Goal: Task Accomplishment & Management: Use online tool/utility

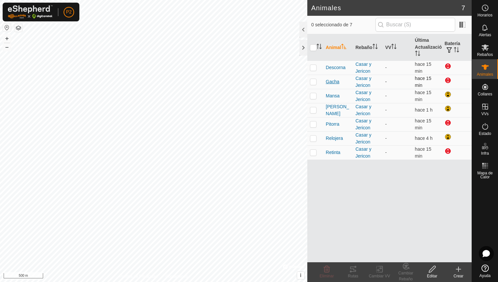
click at [331, 81] on span "Gacha" at bounding box center [333, 81] width 14 height 7
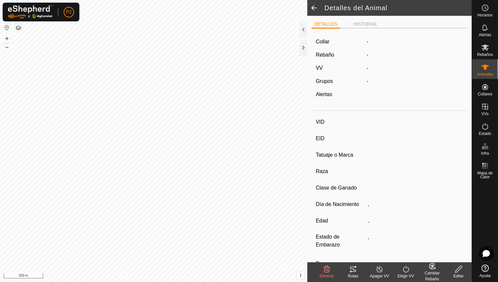
type input "Gacha"
type input "000070811882035"
type input "-"
type input "Limusina"
type input "-"
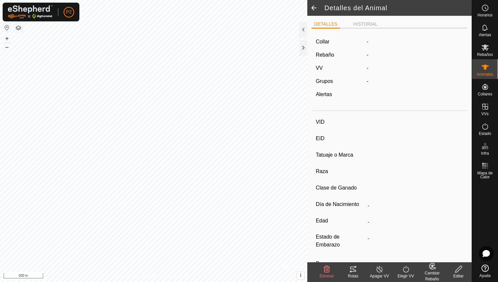
type input "04/2016"
type input "9 years 5 months"
type input "Húmeda/Lactante"
type input "700 kg"
type input "-"
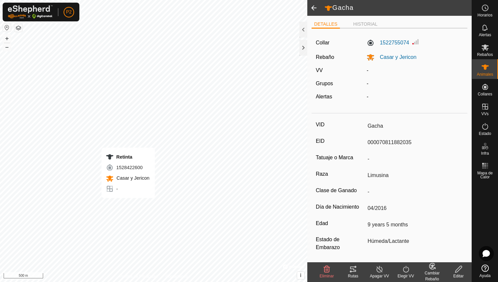
type input "-"
type input "Retinta"
type input "000070812442748"
type input "-"
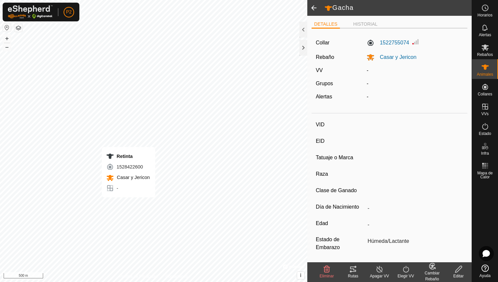
type input "Limusina"
type input "-"
type input "06/2016"
type input "9 years 3 months"
type input "750 kg"
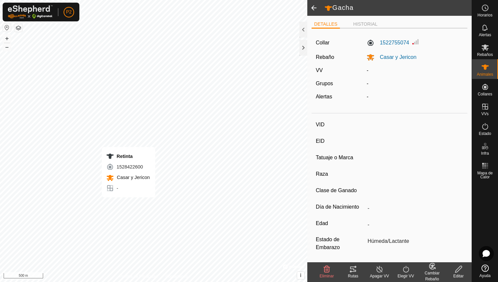
type input "-"
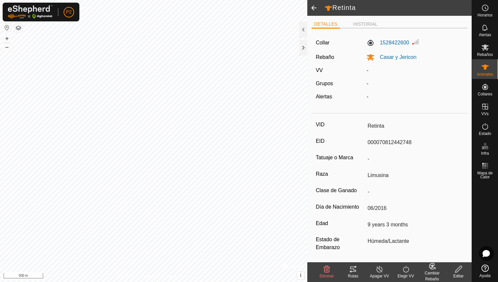
type input "-"
type input "Pitorra"
type input "000070812442751"
type input "-"
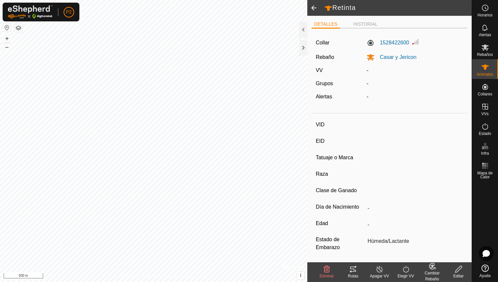
type input "Limusina"
type input "-"
type input "06/2016"
type input "9 years 3 months"
type input "800 kg"
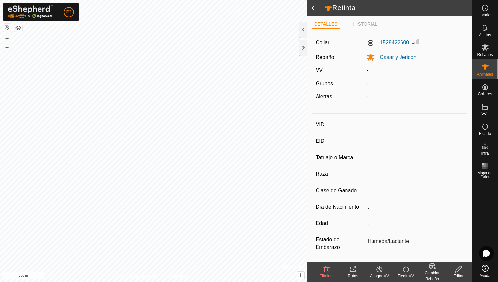
type input "-"
click at [354, 268] on icon at bounding box center [353, 270] width 8 height 8
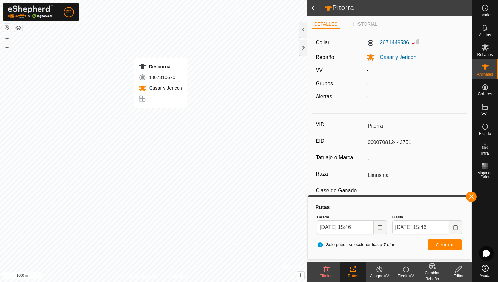
type input "-"
type input "Descorna"
type input "000070812442756"
type input "-"
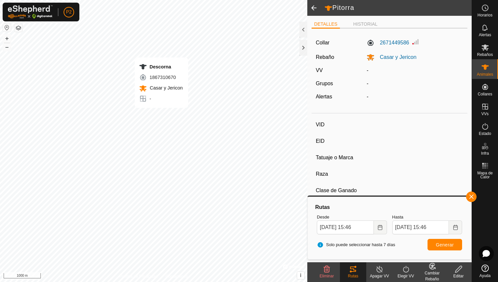
type input "Limusina"
type input "-"
type input "06/2016"
type input "9 years 3 months"
type input "700 kg"
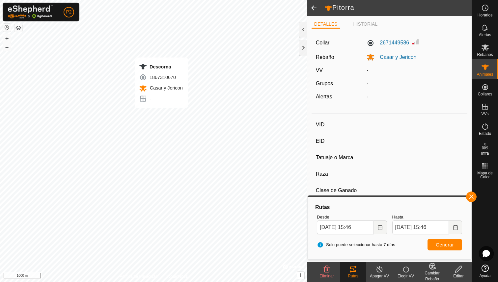
type input "-"
click at [353, 268] on icon at bounding box center [353, 269] width 6 height 5
click at [312, 9] on span at bounding box center [313, 8] width 13 height 16
type input "-"
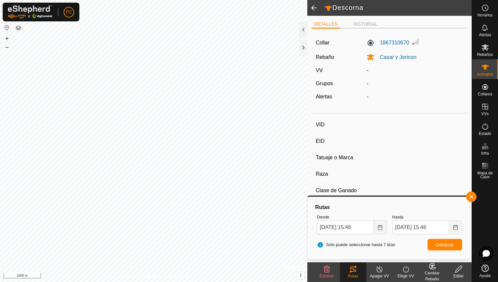
type input "Pitorra"
type input "000070812442751"
type input "-"
type input "Limusina"
type input "-"
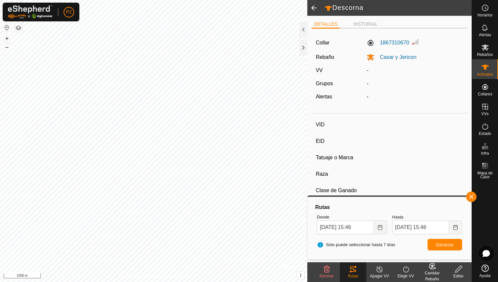
type input "06/2016"
type input "9 years 3 months"
type input "800 kg"
type input "-"
click at [313, 8] on span at bounding box center [313, 8] width 13 height 16
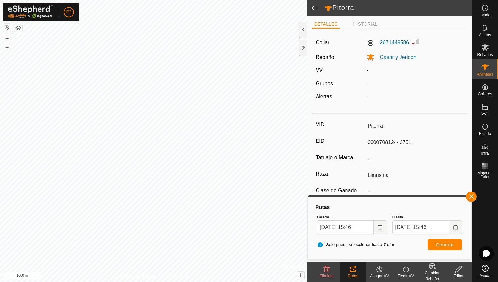
type input "-"
type input "Retinta"
type input "000070812442748"
type input "-"
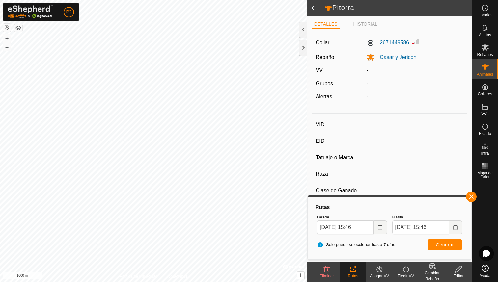
type input "Limusina"
type input "-"
type input "06/2016"
type input "9 years 3 months"
type input "750 kg"
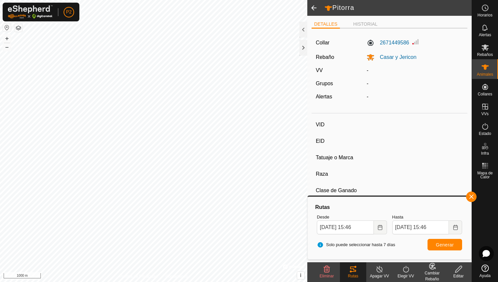
type input "-"
click at [461, 270] on icon at bounding box center [459, 270] width 8 height 8
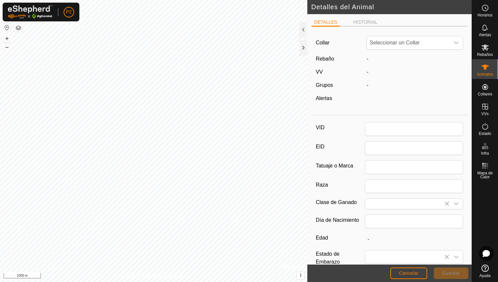
type input "Retinta"
type input "000070812442748"
type input "Limusina"
type input "06/2016"
type input "9 years 3 months"
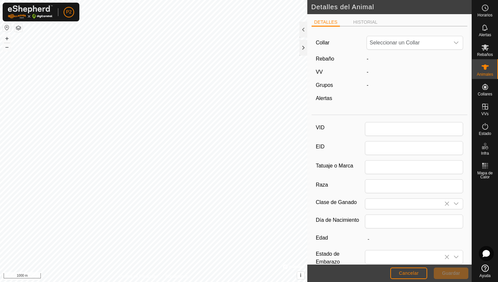
type input "750"
type input "[DATE]"
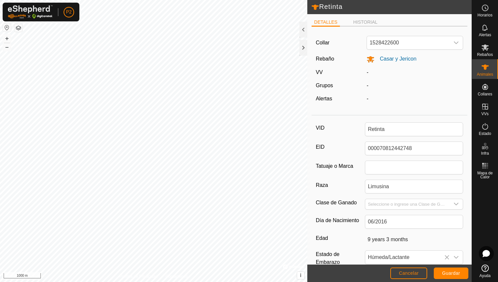
click at [410, 277] on button "Cancelar" at bounding box center [408, 274] width 37 height 12
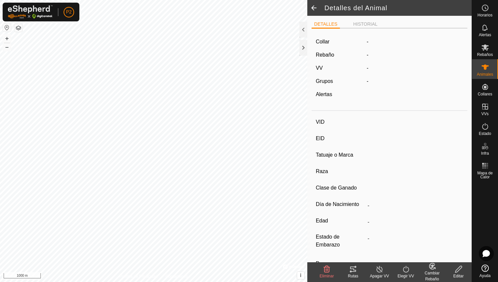
type input "Retinta"
type input "000070812442748"
type input "-"
type input "Limusina"
type input "-"
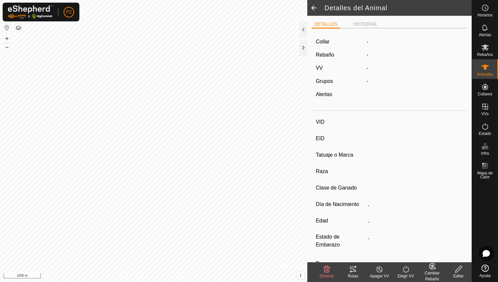
type input "06/2016"
type input "9 years 3 months"
type input "Húmeda/Lactante"
type input "750 kg"
type input "-"
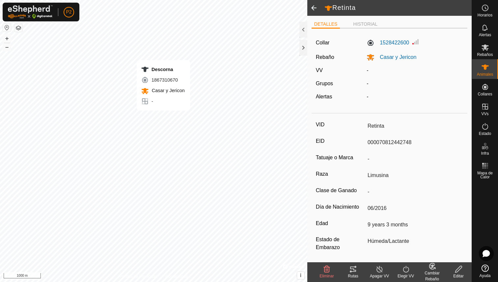
type input "-"
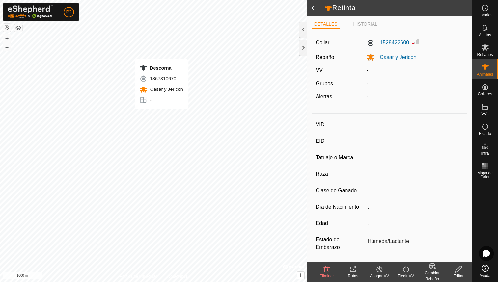
type input "Descorna"
type input "000070812442756"
type input "-"
type input "Limusina"
type input "-"
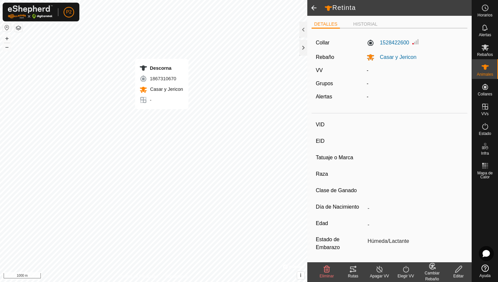
type input "06/2016"
type input "9 years 3 months"
type input "700 kg"
type input "-"
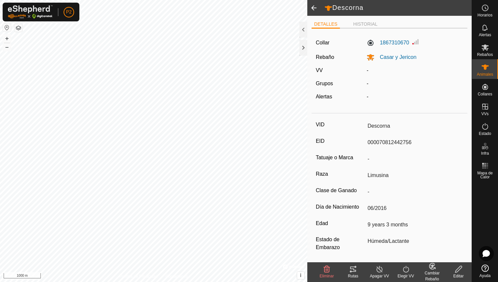
click at [353, 270] on icon at bounding box center [353, 270] width 8 height 8
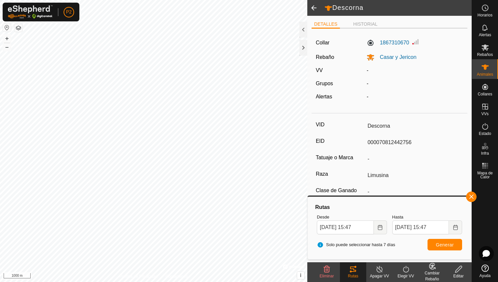
click at [203, 282] on html "P2 Horarios Alertas Rebaños Animales Collares VVs Estado Infra Mapa de Calor Ay…" at bounding box center [249, 141] width 498 height 282
type input "-"
type input "Gacha"
type input "000070811882035"
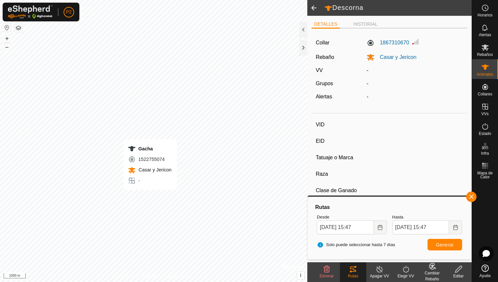
type input "-"
type input "Limusina"
type input "-"
type input "04/2016"
type input "9 years 5 months"
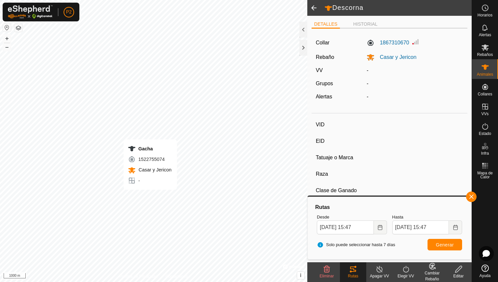
type input "700 kg"
type input "-"
type input "Retinta"
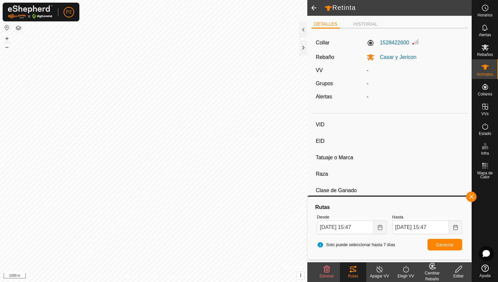
type input "000070812442748"
type input "-"
type input "Limusina"
type input "-"
type input "06/2016"
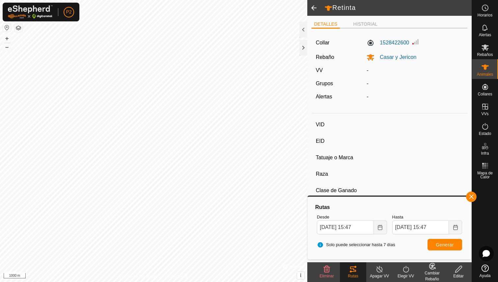
type input "9 years 3 months"
type input "750 kg"
type input "-"
click at [353, 272] on icon at bounding box center [353, 269] width 6 height 5
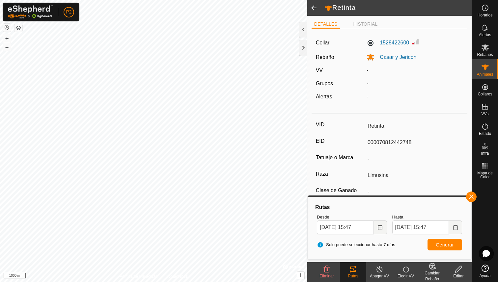
click at [309, 5] on span at bounding box center [313, 8] width 13 height 16
type input "-"
type input "Gacha"
type input "000070811882035"
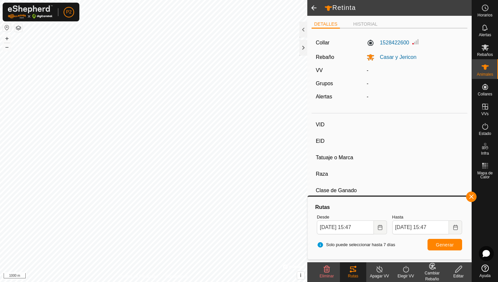
type input "-"
type input "Limusina"
type input "-"
type input "04/2016"
type input "9 years 5 months"
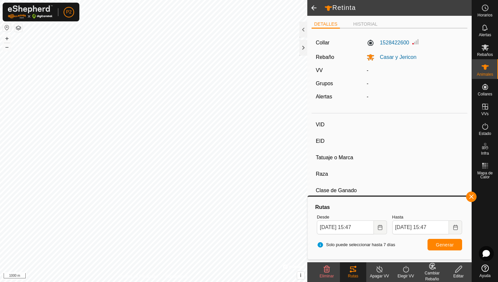
type input "700 kg"
type input "-"
click at [312, 6] on span at bounding box center [313, 8] width 13 height 16
type input "-"
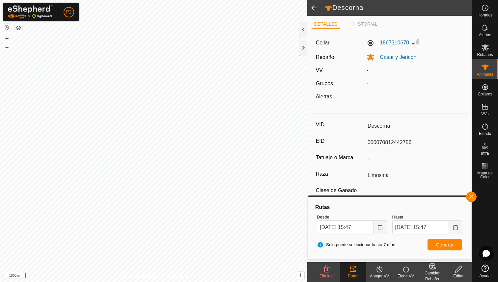
click at [313, 6] on span at bounding box center [313, 8] width 13 height 16
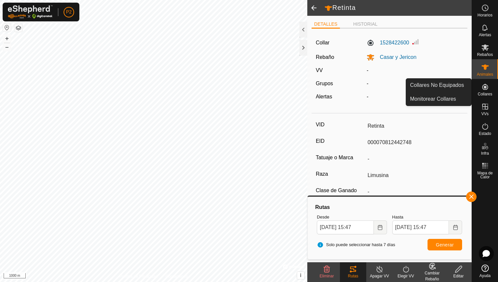
click at [484, 90] on icon at bounding box center [485, 87] width 6 height 6
click at [486, 88] on icon at bounding box center [485, 87] width 6 height 6
click at [460, 88] on link "Collares No Equipados" at bounding box center [438, 85] width 65 height 13
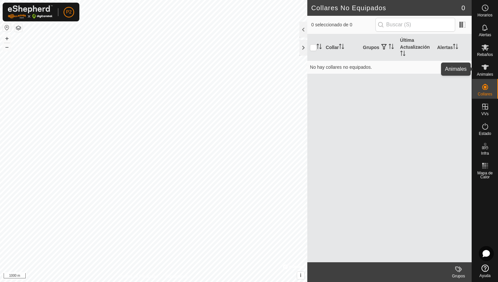
click at [490, 61] on div "Animales" at bounding box center [485, 69] width 26 height 20
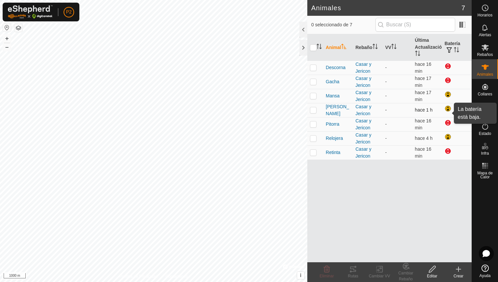
click at [447, 108] on div at bounding box center [449, 109] width 8 height 8
click at [330, 111] on span "[PERSON_NAME]" at bounding box center [338, 110] width 24 height 14
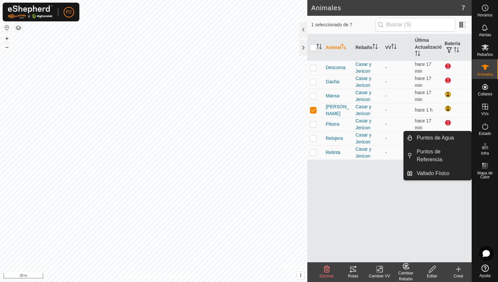
click at [485, 150] on es-infrastructure-svg-icon at bounding box center [485, 146] width 12 height 11
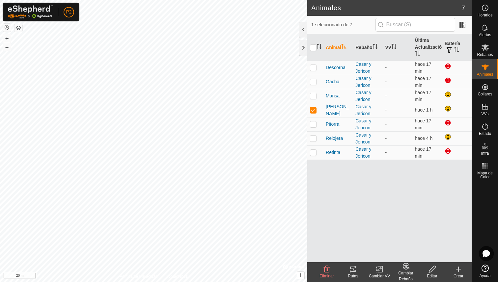
click at [317, 203] on div "Animales 7 1 seleccionado de 7 Animal Rebaño VV Última Actualización Batería De…" at bounding box center [236, 141] width 472 height 282
click at [304, 45] on div at bounding box center [304, 48] width 8 height 16
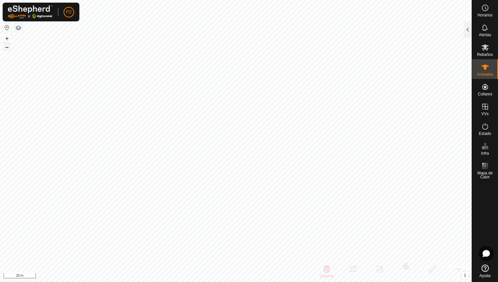
click at [9, 46] on button "–" at bounding box center [7, 47] width 8 height 8
click at [9, 47] on button "–" at bounding box center [7, 47] width 8 height 8
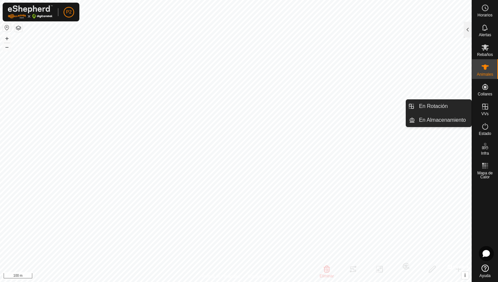
click at [487, 107] on icon at bounding box center [485, 107] width 6 height 6
click at [457, 109] on link "En Rotación" at bounding box center [443, 106] width 56 height 13
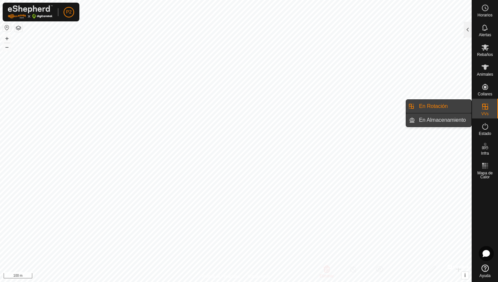
click at [456, 125] on link "En Almacenamiento" at bounding box center [443, 120] width 56 height 13
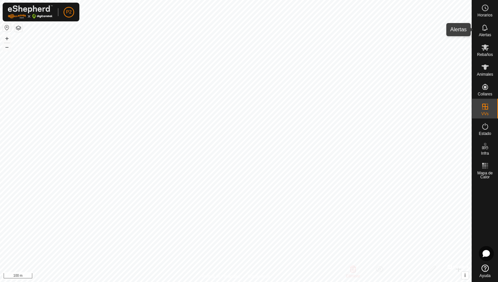
click at [473, 32] on div "Alertas" at bounding box center [485, 30] width 26 height 20
click at [468, 31] on div at bounding box center [468, 30] width 8 height 16
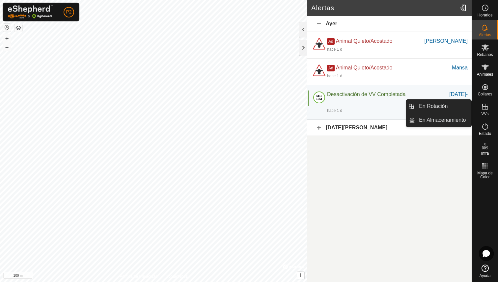
click at [484, 106] on icon at bounding box center [485, 107] width 8 height 8
click at [438, 106] on link "En Rotación" at bounding box center [443, 106] width 56 height 13
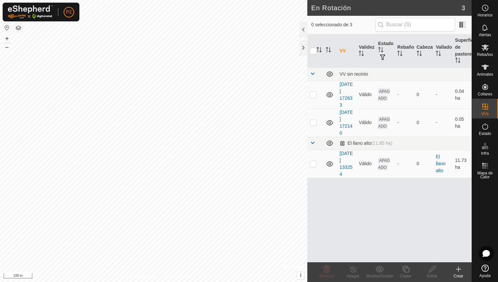
click at [462, 272] on icon at bounding box center [459, 270] width 8 height 8
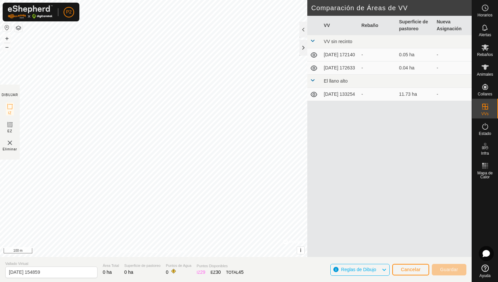
click at [417, 270] on span "Cancelar" at bounding box center [411, 269] width 20 height 5
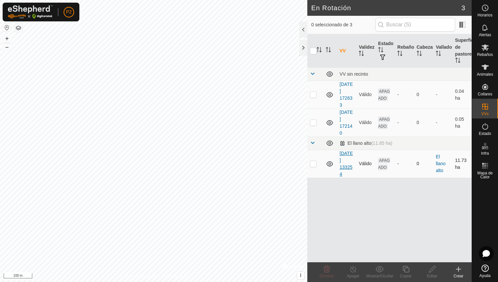
click at [342, 159] on link "[DATE] 133254" at bounding box center [346, 164] width 13 height 26
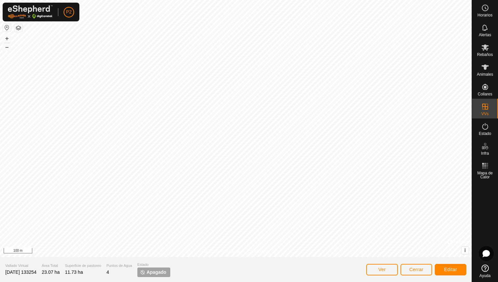
click at [418, 269] on span "Cerrar" at bounding box center [417, 269] width 14 height 5
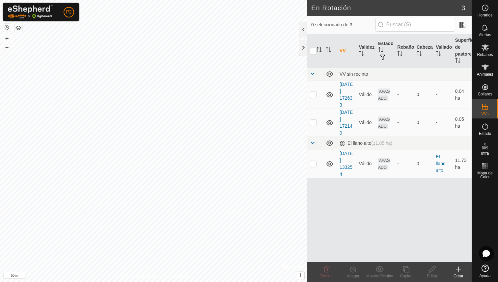
click at [459, 273] on icon at bounding box center [459, 270] width 8 height 8
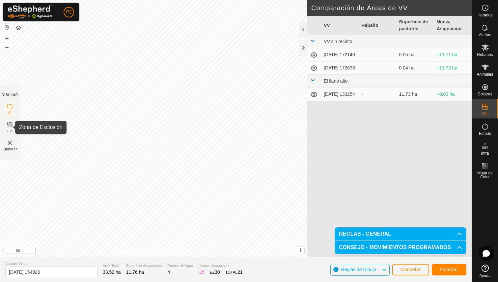
click at [12, 129] on span "EZ" at bounding box center [10, 131] width 5 height 5
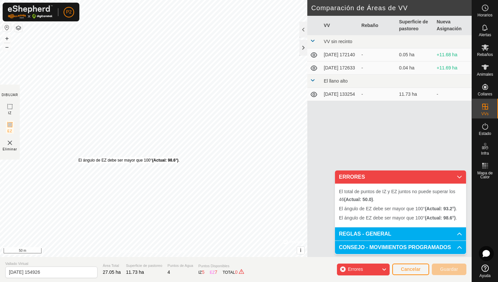
click at [78, 158] on div "El ángulo de EZ debe ser mayor que 100° (Actual: 98.6°) . + – ⇧ i © Mapbox , © …" at bounding box center [153, 128] width 307 height 257
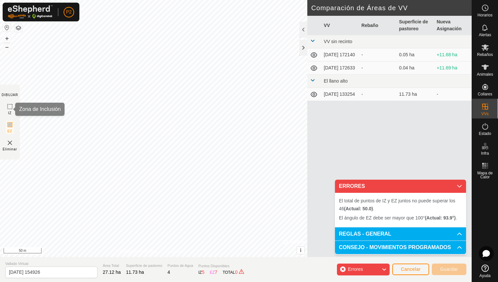
click at [11, 107] on icon at bounding box center [10, 107] width 8 height 8
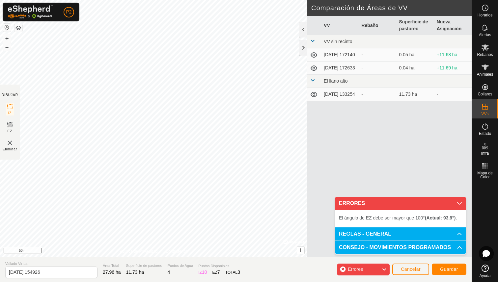
click at [375, 220] on span "El ángulo de EZ debe ser mayor que 100° (Actual: 93.9°) ." at bounding box center [398, 218] width 118 height 5
click at [370, 268] on div "Errores" at bounding box center [363, 270] width 53 height 12
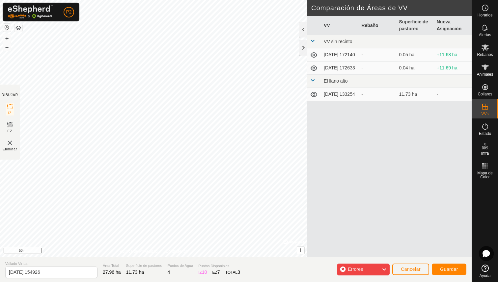
click at [370, 268] on div "Errores" at bounding box center [363, 270] width 53 height 12
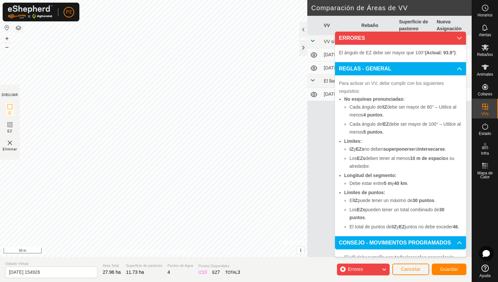
click at [410, 71] on p-accordion-header "REGLAS - GENERAL" at bounding box center [400, 68] width 131 height 13
click at [439, 66] on p-accordion-header "REGLAS - GENERAL" at bounding box center [400, 68] width 131 height 13
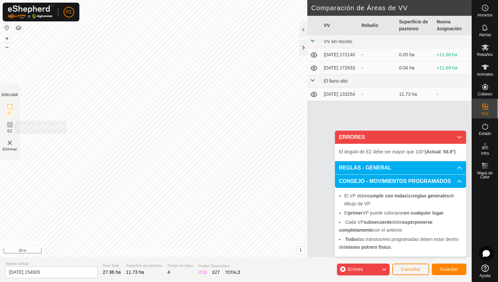
click at [14, 128] on icon at bounding box center [10, 125] width 8 height 8
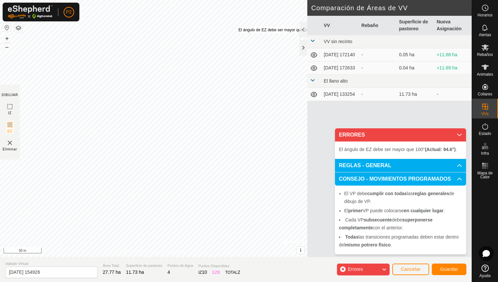
click at [239, 27] on div "El ángulo de EZ debe ser mayor que 100° (Actual: 94.6°) ." at bounding box center [289, 30] width 101 height 6
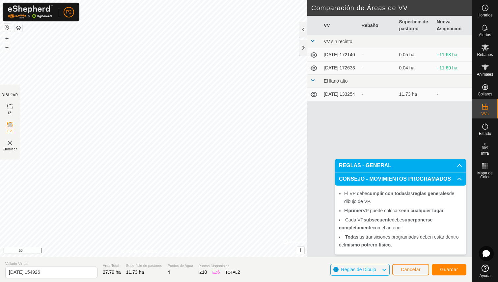
click at [447, 269] on span "Guardar" at bounding box center [449, 269] width 18 height 5
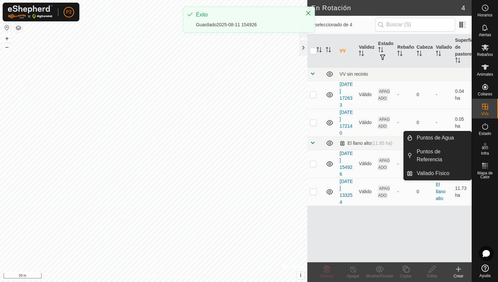
click at [482, 144] on icon at bounding box center [485, 146] width 8 height 8
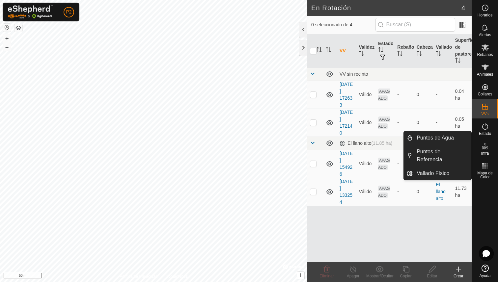
click at [435, 167] on ul "Puntos de Agua Puntos de Referencia Vallado Físico" at bounding box center [438, 155] width 68 height 49
click at [435, 173] on link "Vallado Físico" at bounding box center [442, 173] width 59 height 13
click at [447, 174] on link "Vallado Físico" at bounding box center [442, 173] width 59 height 13
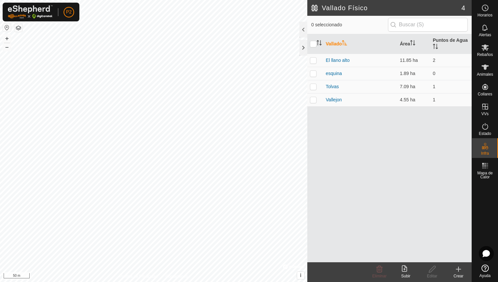
click at [456, 272] on icon at bounding box center [459, 270] width 8 height 8
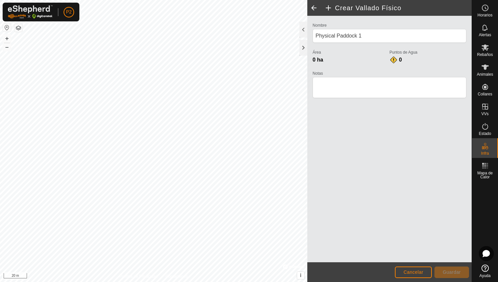
click at [19, 29] on button "button" at bounding box center [18, 28] width 8 height 8
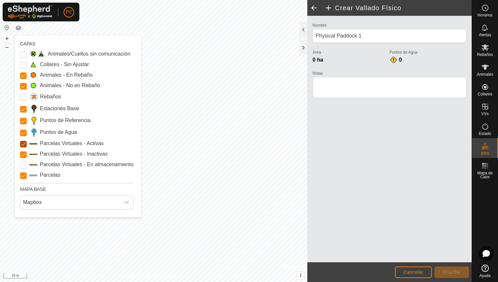
click at [21, 144] on Active "Parcelas Virtuales - Activas" at bounding box center [23, 144] width 7 height 7
click at [23, 154] on Inactive "Parcelas Virtuales - Inactivas" at bounding box center [23, 155] width 7 height 7
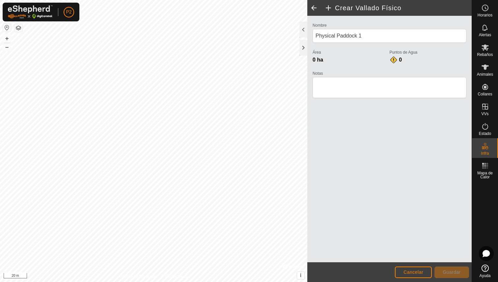
click at [419, 269] on button "Cancelar" at bounding box center [413, 273] width 37 height 12
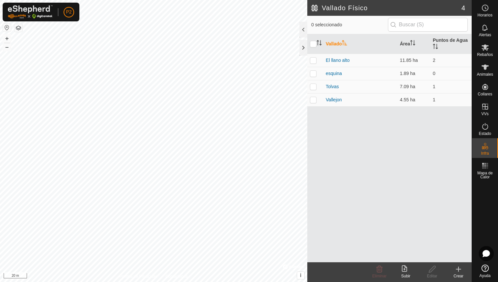
click at [460, 268] on icon at bounding box center [459, 270] width 8 height 8
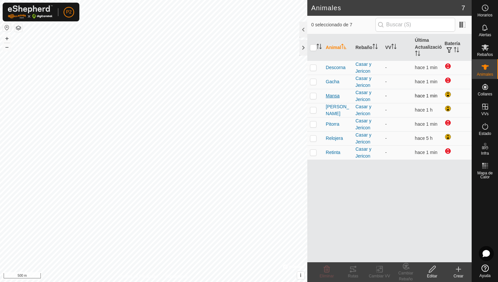
click at [336, 98] on span "Mansa" at bounding box center [333, 96] width 14 height 7
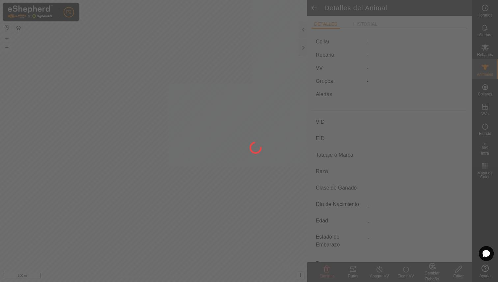
type input "Mansa"
type input "000010809038129"
type input "-"
type input "Limusina"
type input "-"
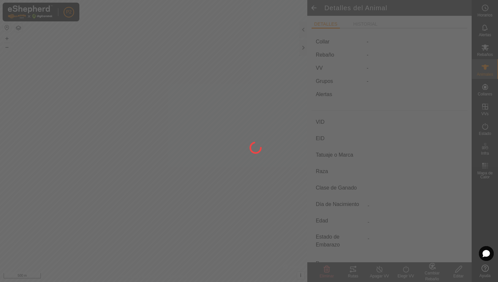
type input "03/2010"
type input "15 years 8 months"
type input "Húmeda/Lactante"
type input "600 kg"
type input "-"
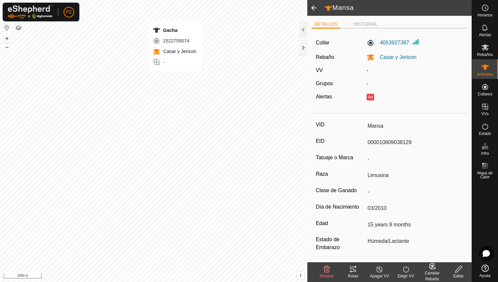
type input "-"
type input "Gacha"
type input "000070811882035"
type input "-"
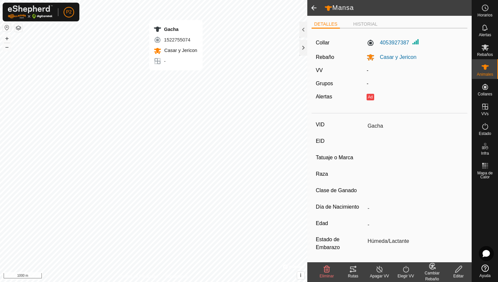
type input "Limusina"
type input "-"
type input "04/2016"
type input "9 years 5 months"
type input "700 kg"
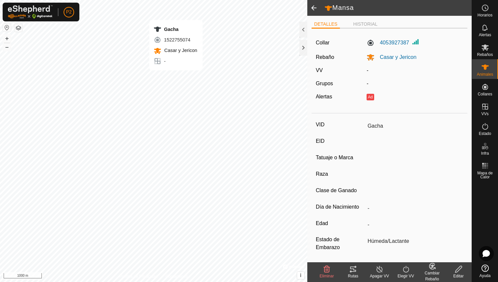
type input "-"
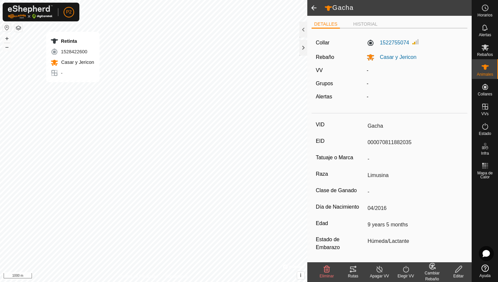
type input "-"
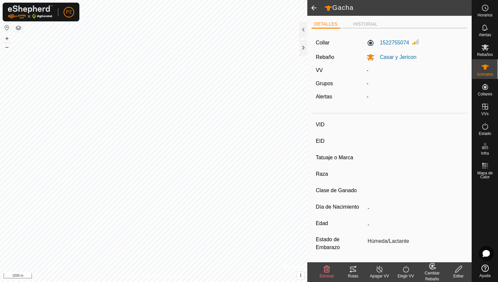
type input "Retinta"
type input "000070812442748"
type input "-"
type input "Limusina"
type input "-"
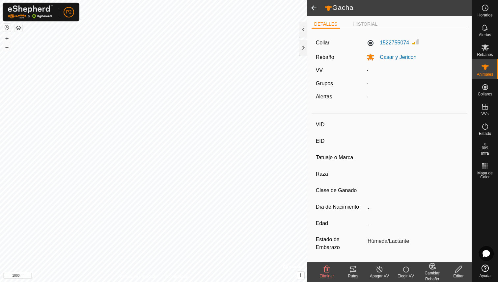
type input "06/2016"
type input "9 years 3 months"
type input "750 kg"
type input "-"
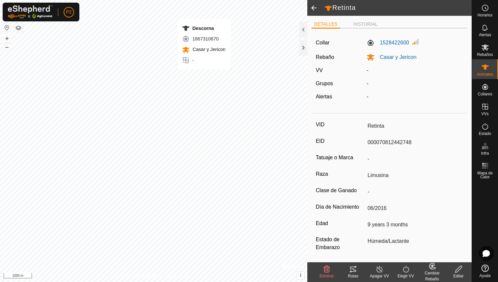
type input "-"
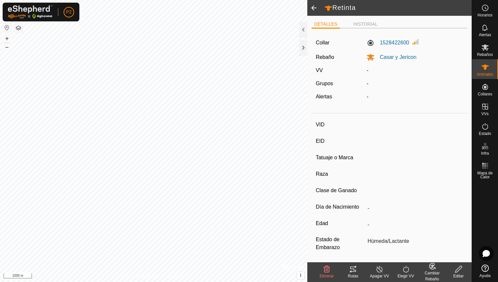
type input "Descorna"
type input "000070812442756"
type input "-"
type input "Limusina"
type input "-"
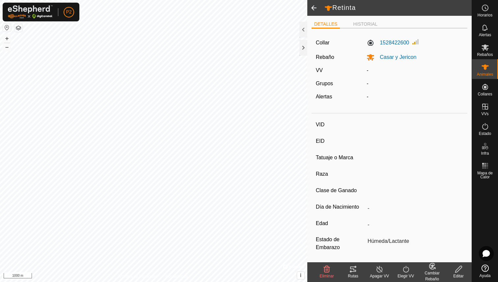
type input "06/2016"
type input "9 years 3 months"
type input "700 kg"
type input "-"
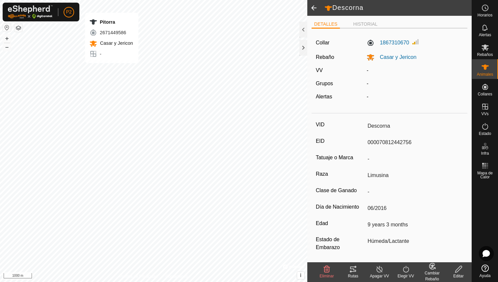
type input "-"
type input "Pitorra"
type input "000070812442751"
type input "-"
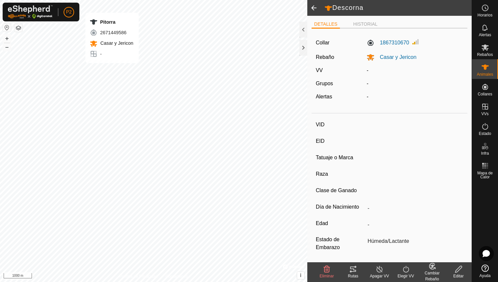
type input "Limusina"
type input "-"
type input "06/2016"
type input "9 years 3 months"
type input "800 kg"
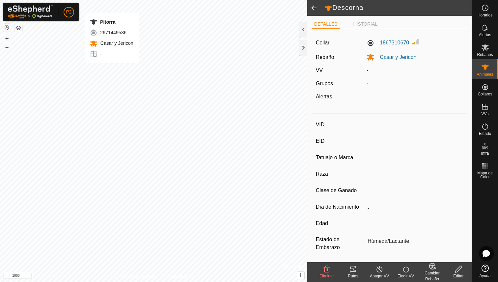
type input "-"
